Goal: Find specific page/section: Find specific page/section

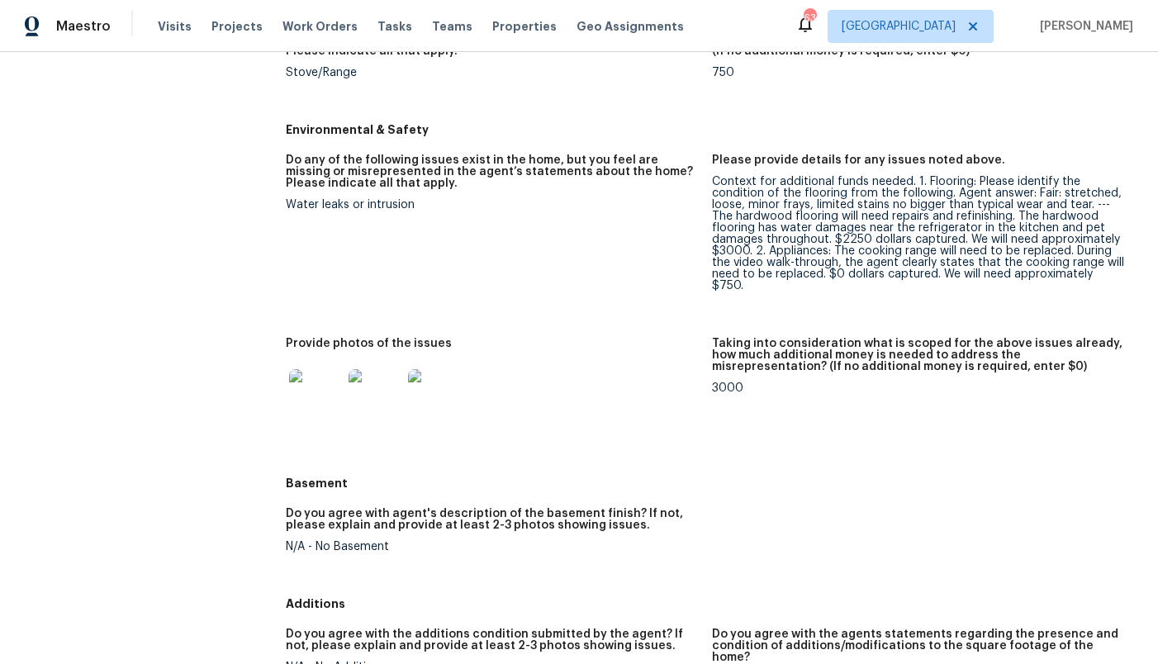
scroll to position [1532, 0]
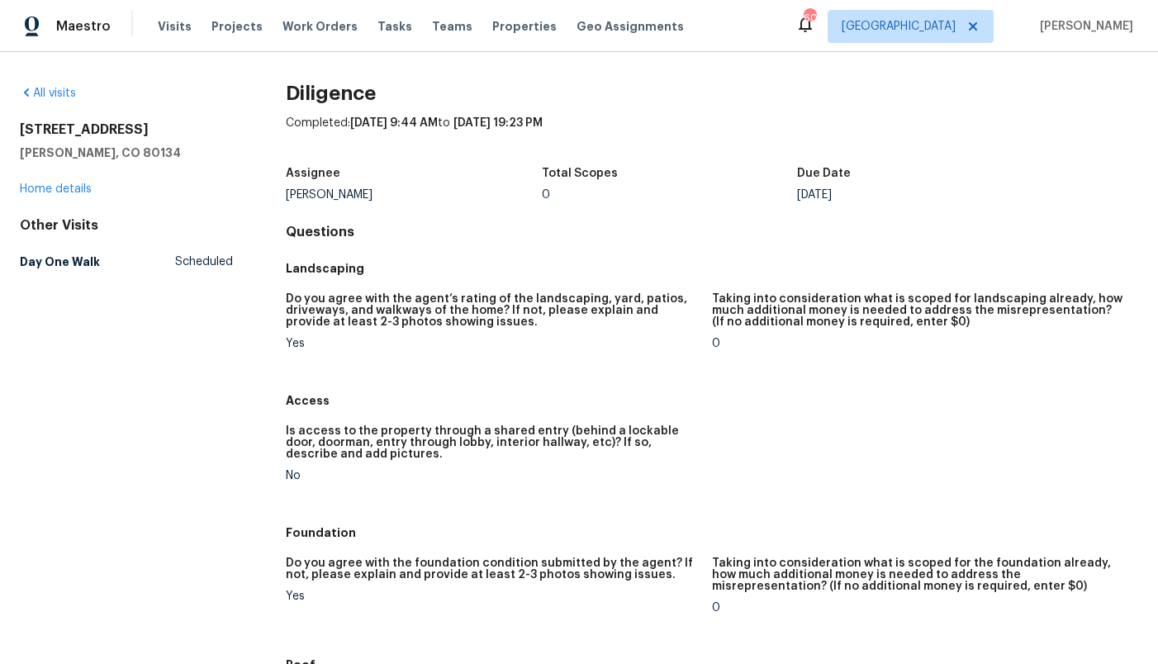
drag, startPoint x: 185, startPoint y: 124, endPoint x: 18, endPoint y: 120, distance: 166.9
click at [18, 120] on div "All visits [STREET_ADDRESS] Home details Other Visits Day One Walk Scheduled Di…" at bounding box center [579, 358] width 1158 height 612
copy h2 "[STREET_ADDRESS]"
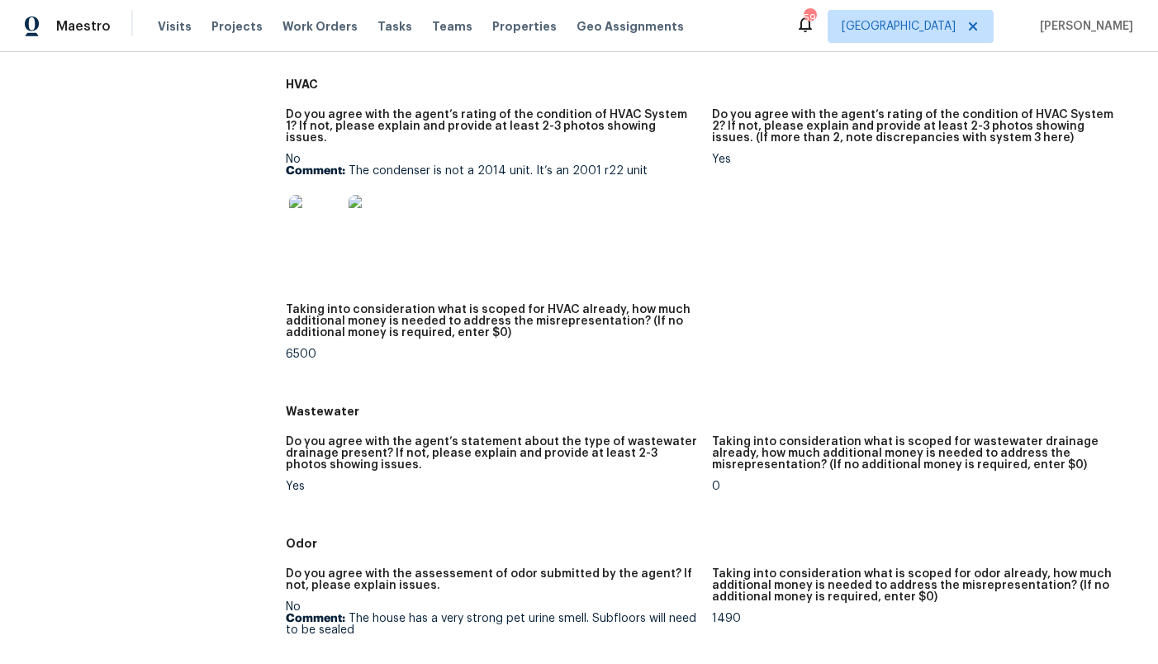
scroll to position [1040, 0]
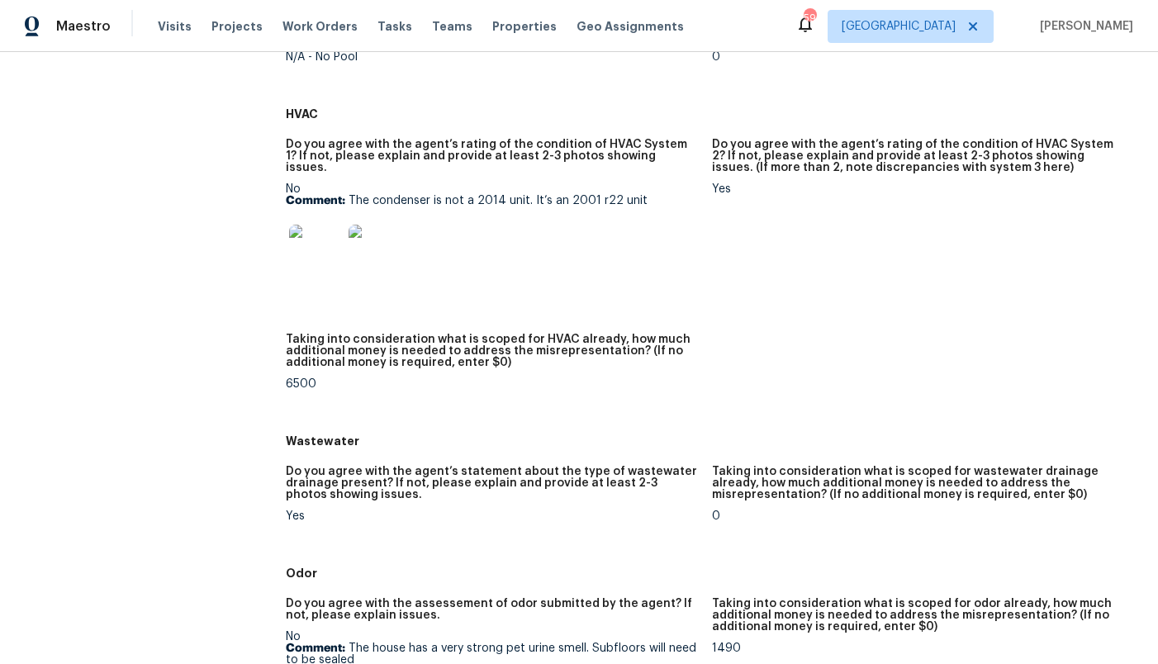
click at [313, 246] on img at bounding box center [315, 251] width 53 height 53
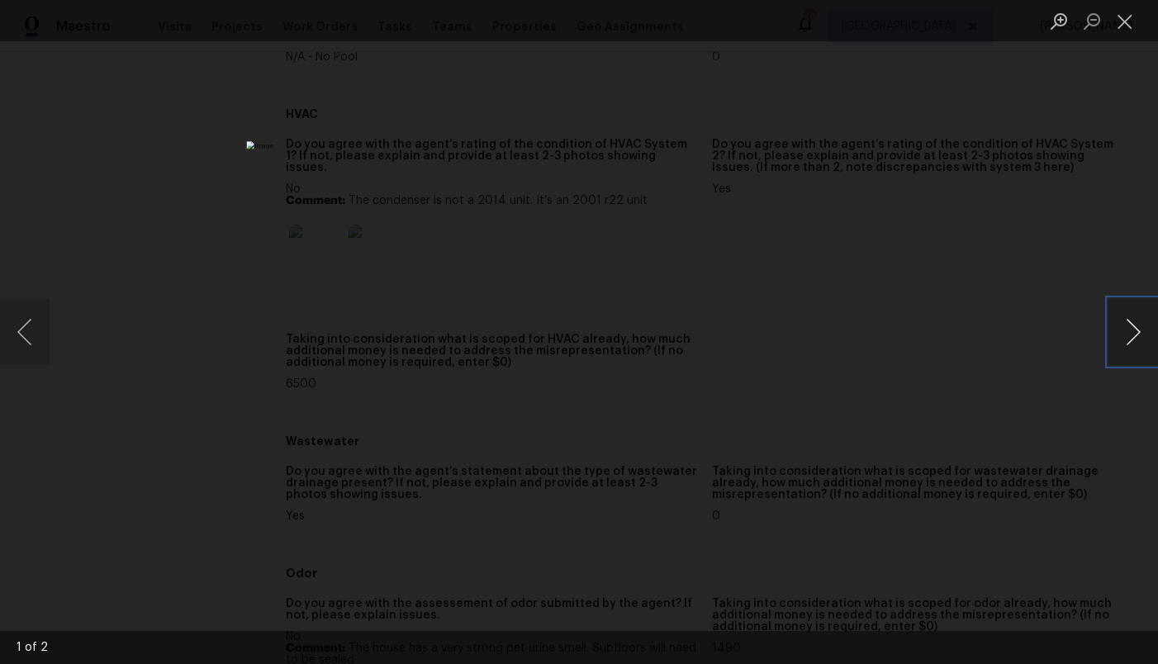
click at [1127, 337] on button "Next image" at bounding box center [1134, 332] width 50 height 66
click at [973, 230] on div "Lightbox" at bounding box center [579, 332] width 1158 height 664
